Goal: Communication & Community: Answer question/provide support

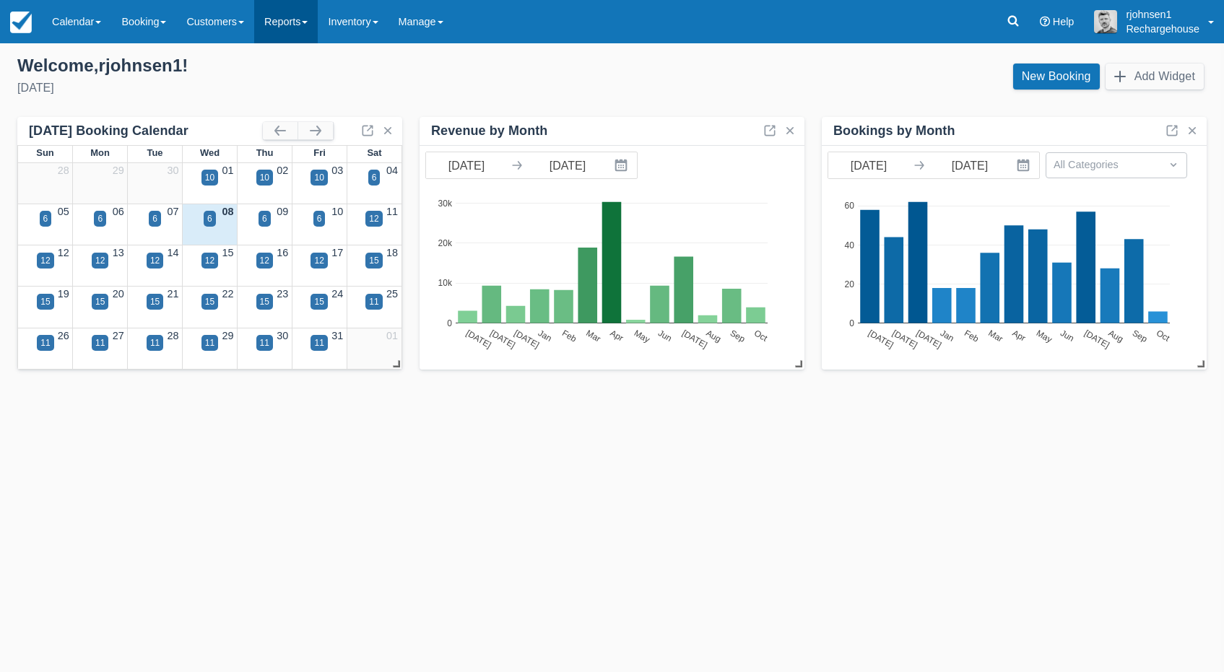
click at [299, 28] on link "Reports" at bounding box center [286, 21] width 64 height 43
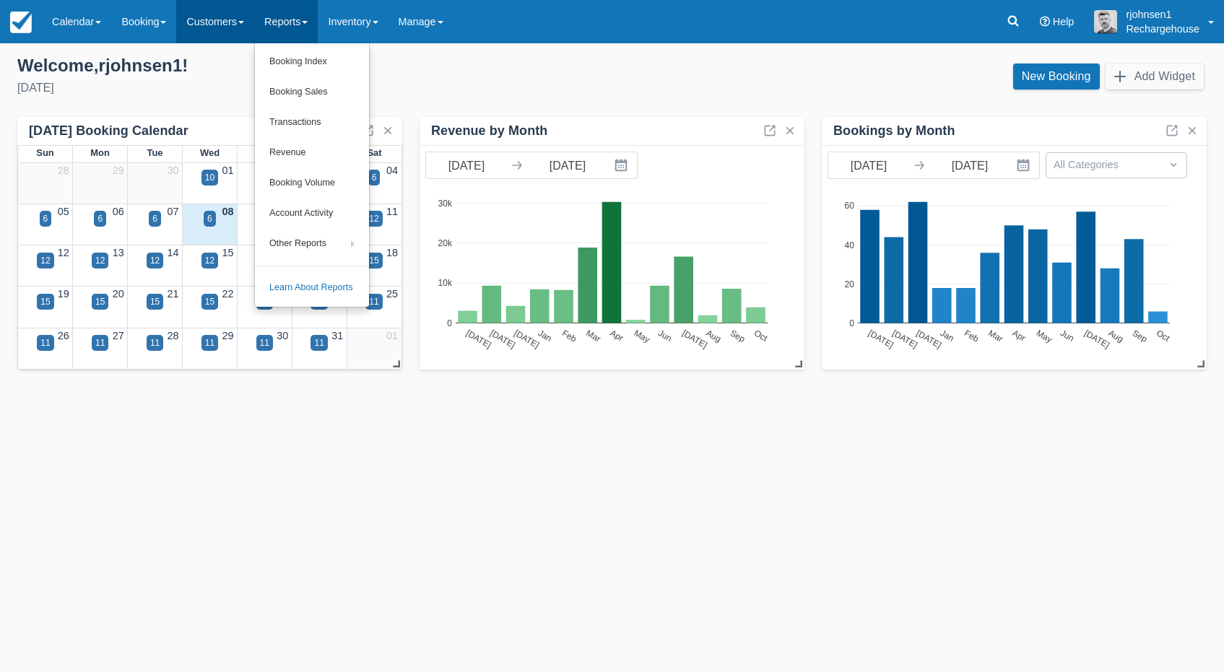
click at [227, 27] on link "Customers" at bounding box center [215, 21] width 78 height 43
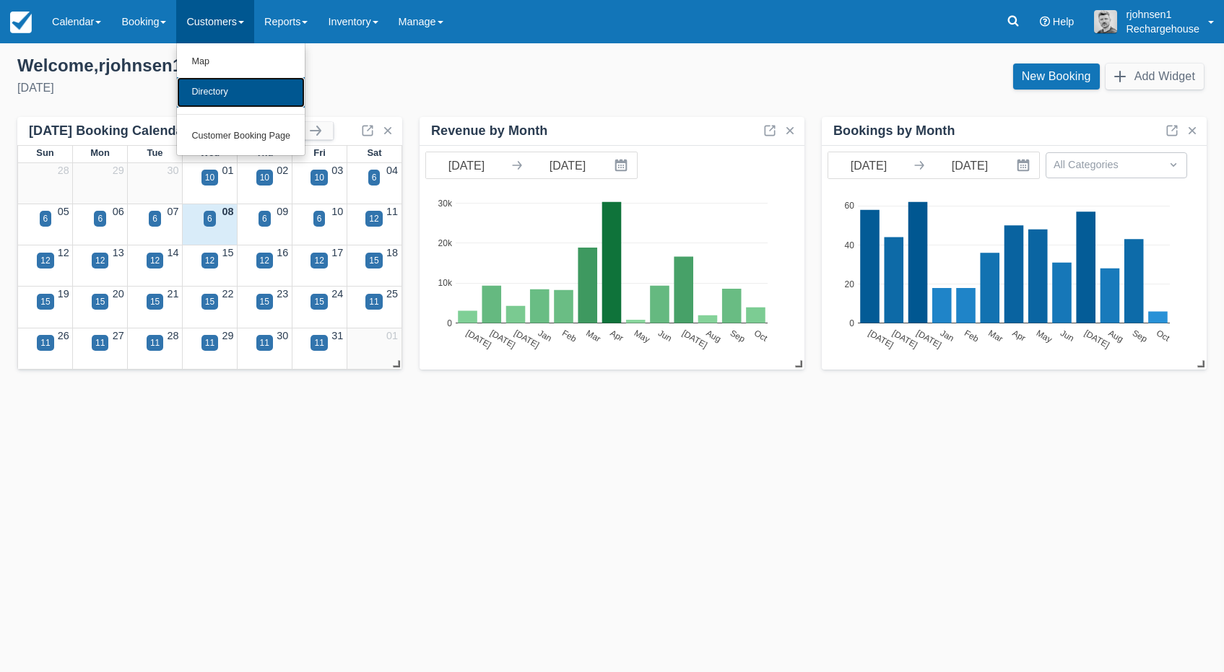
click at [219, 95] on link "Directory" at bounding box center [241, 92] width 128 height 30
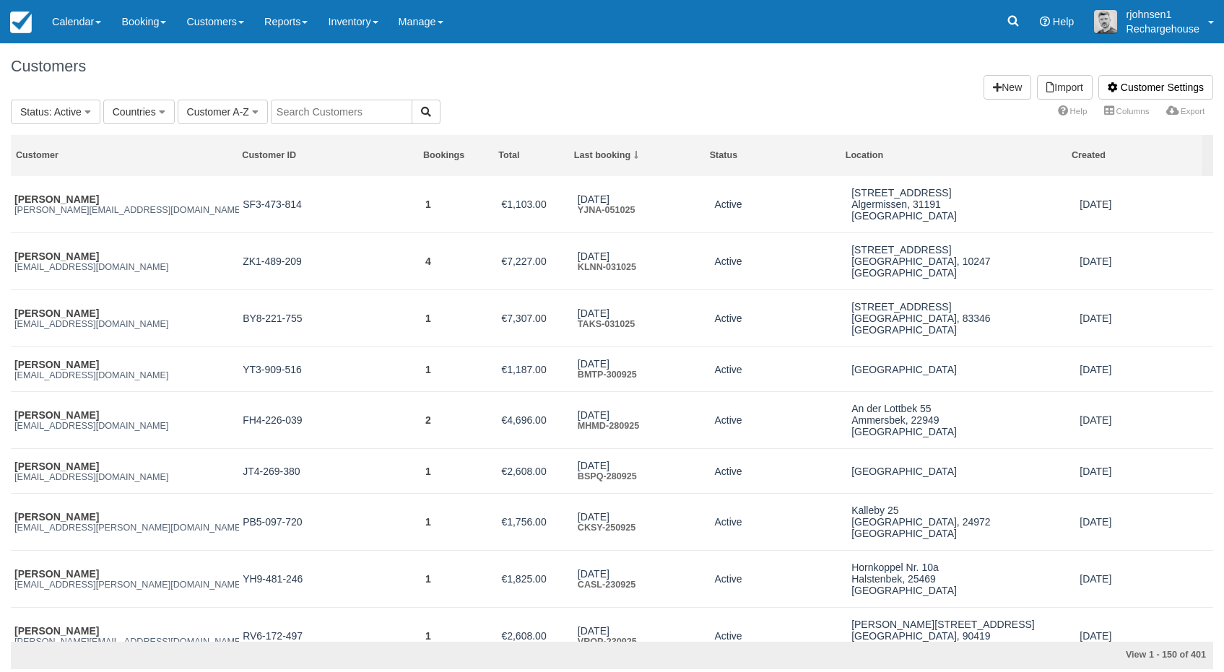
click at [342, 106] on input "text" at bounding box center [342, 112] width 142 height 25
paste input "Bufalica"
type input "Bufalica"
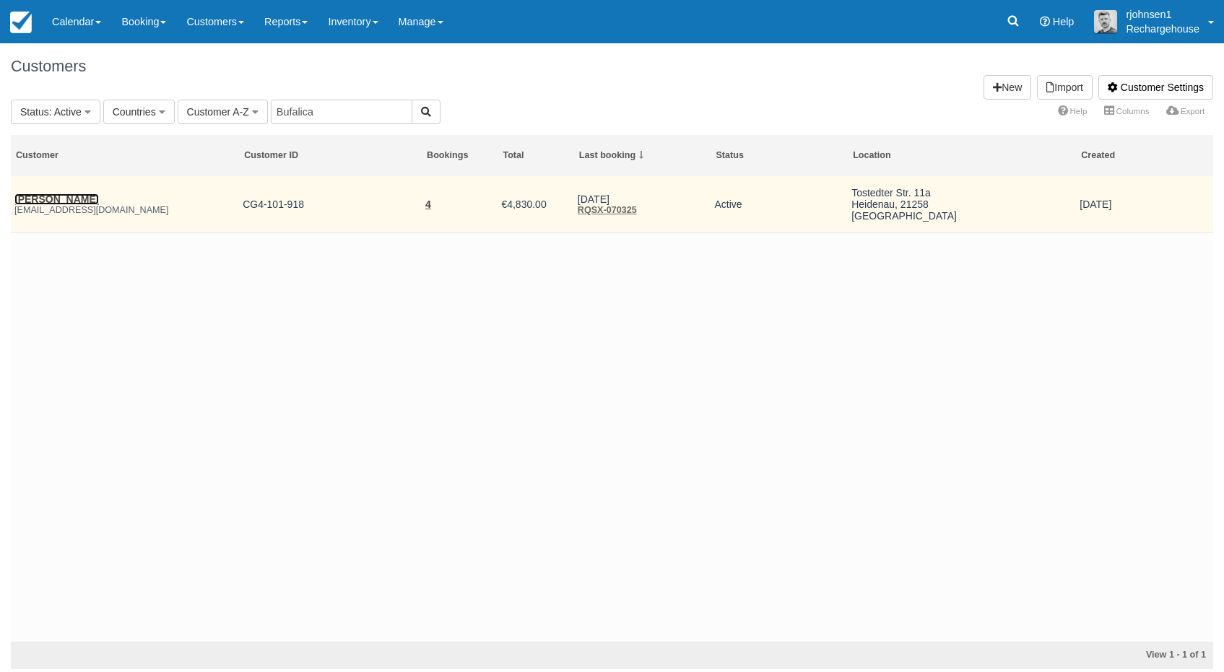
click at [53, 201] on link "[PERSON_NAME]" at bounding box center [56, 200] width 84 height 12
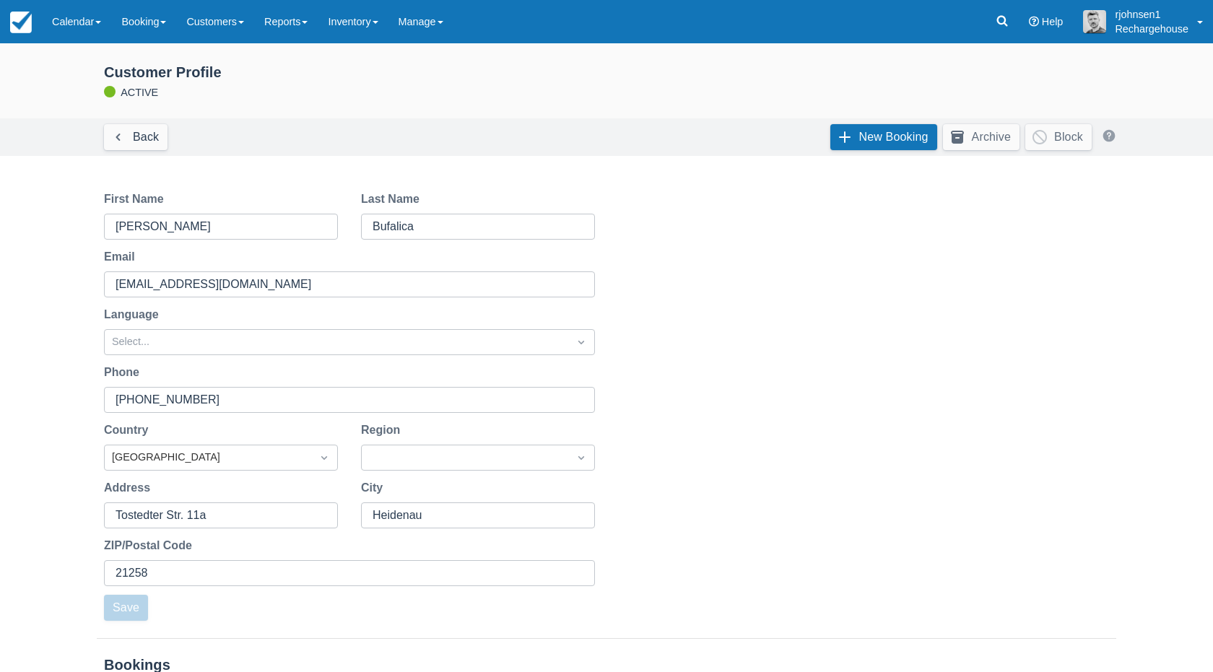
scroll to position [351, 0]
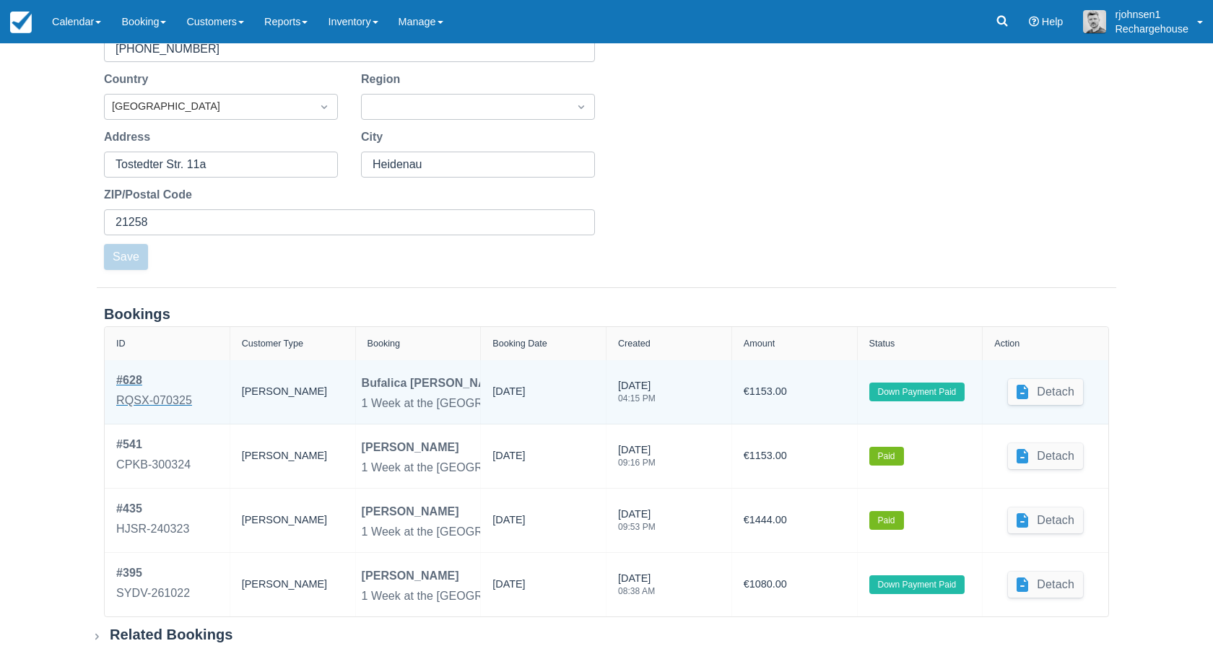
click at [138, 379] on div "# 628" at bounding box center [154, 380] width 76 height 17
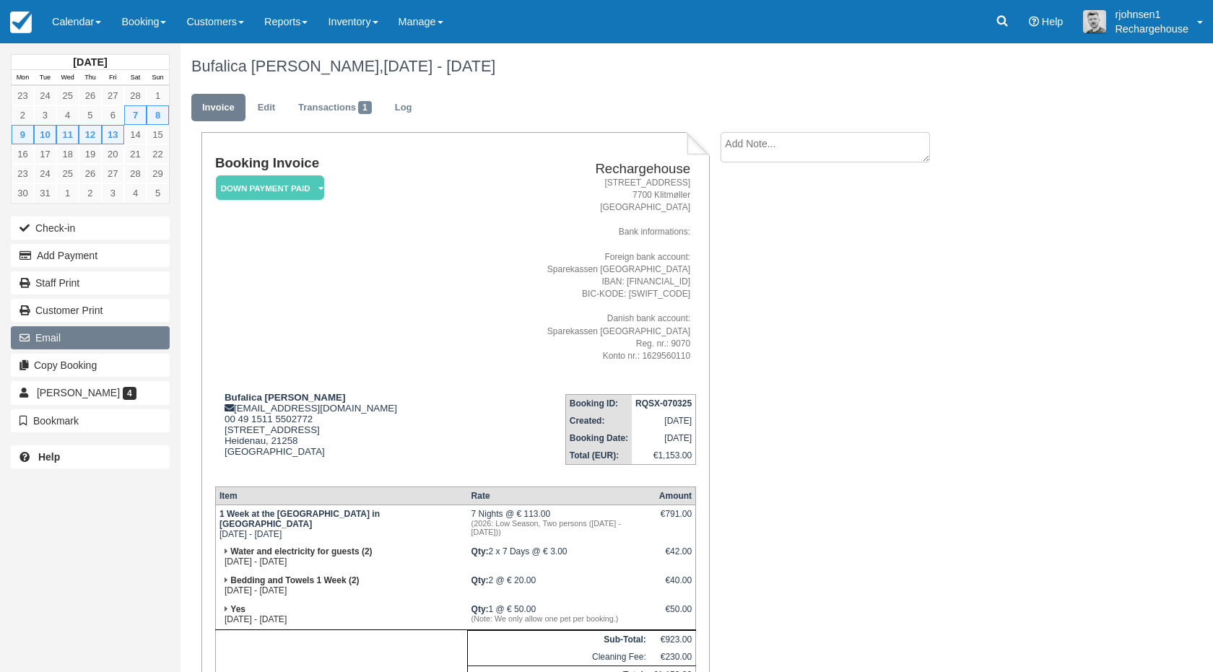
click at [61, 343] on button "Email" at bounding box center [90, 337] width 159 height 23
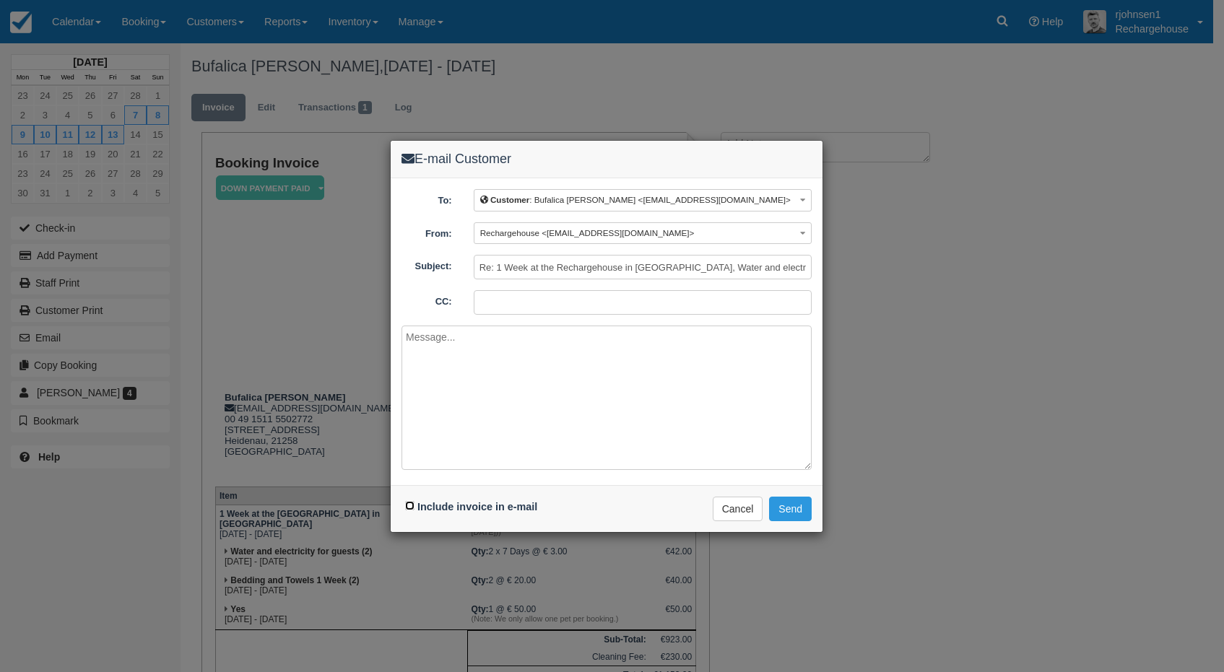
click at [412, 505] on input "Include invoice in e-mail" at bounding box center [409, 505] width 9 height 9
checkbox input "true"
click at [486, 342] on textarea at bounding box center [606, 398] width 410 height 144
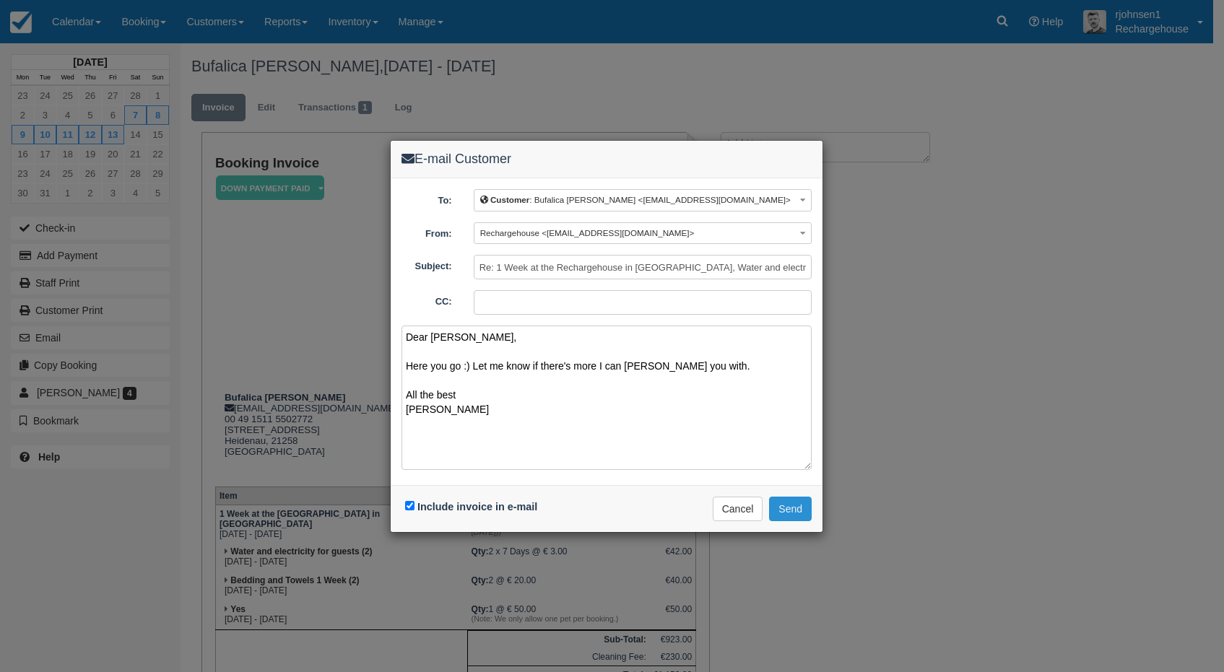
type textarea "Dear Marie, Here you go :) Let me know if there's more I can helt you with. All…"
click at [780, 504] on button "Send" at bounding box center [790, 509] width 43 height 25
